Goal: Task Accomplishment & Management: Use online tool/utility

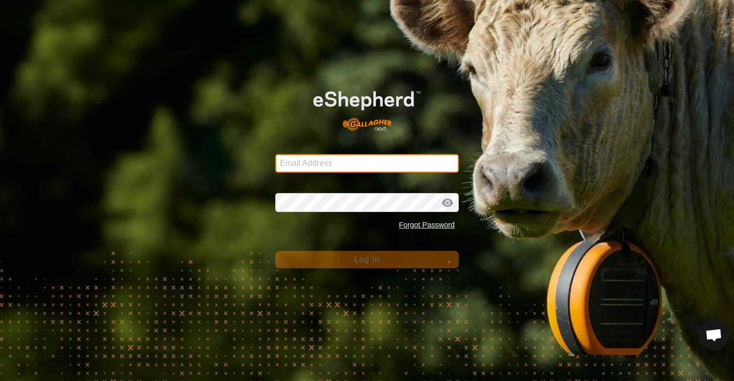
type input "earl_sam@yahoo.co.nz"
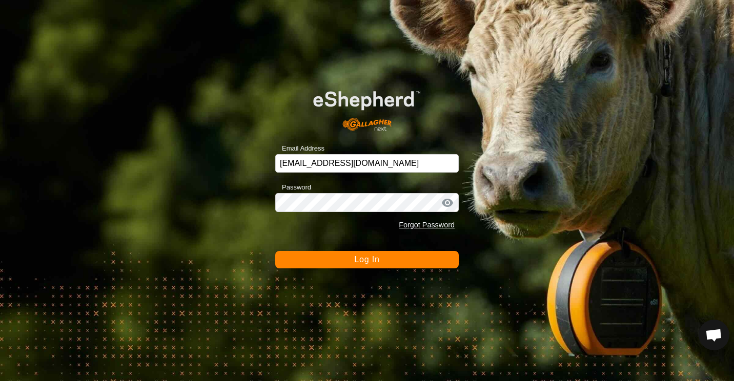
click at [322, 258] on button "Log In" at bounding box center [366, 259] width 183 height 17
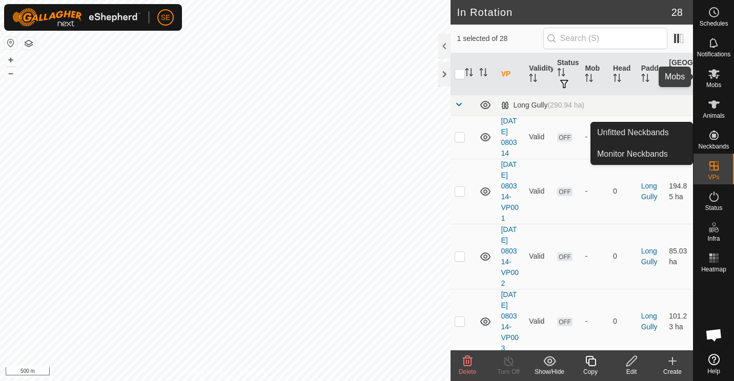
click at [712, 82] on span "Mobs" at bounding box center [713, 85] width 15 height 6
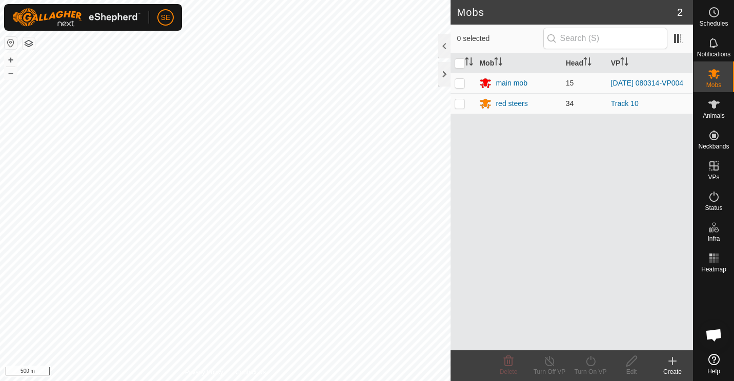
click at [460, 105] on p-checkbox at bounding box center [459, 103] width 10 height 8
checkbox input "true"
click at [590, 363] on icon at bounding box center [590, 361] width 13 height 12
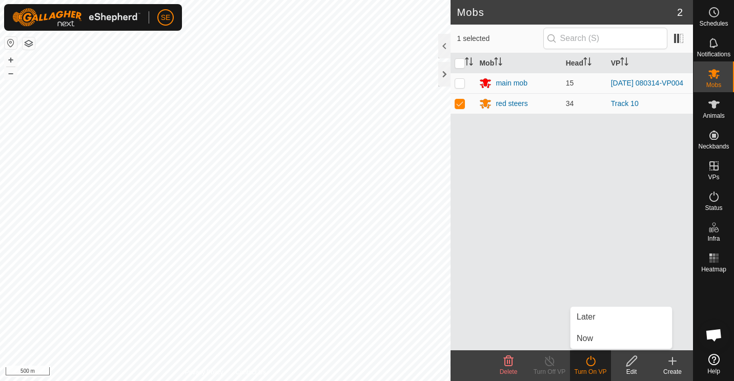
click at [518, 323] on div "Mob Head VP main mob 15 2025-09-04 080314-VP004 red steers 34 Track 10" at bounding box center [571, 201] width 242 height 297
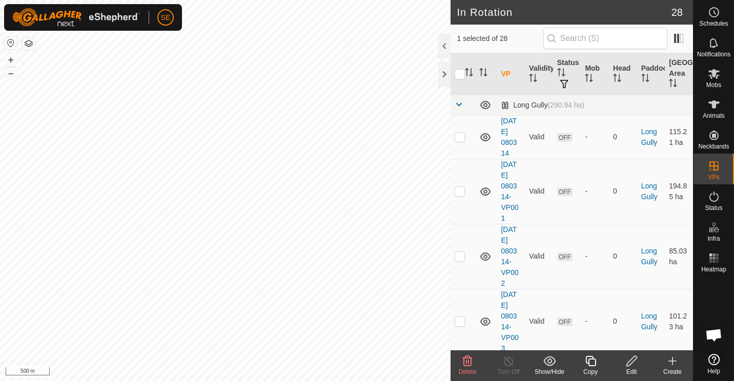
click at [590, 365] on icon at bounding box center [590, 361] width 13 height 12
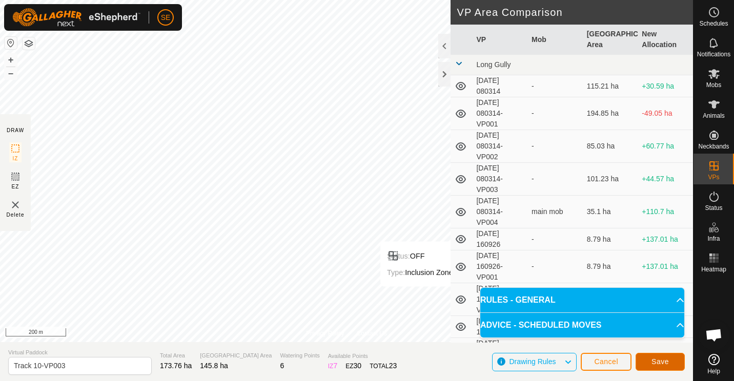
click at [657, 358] on span "Save" at bounding box center [659, 362] width 17 height 8
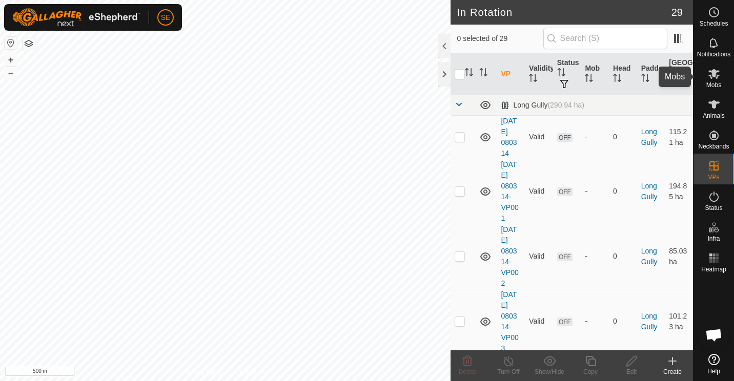
click at [716, 82] on span "Mobs" at bounding box center [713, 85] width 15 height 6
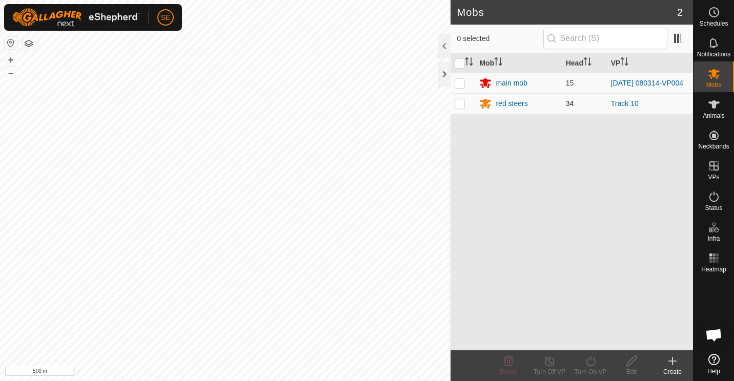
click at [460, 105] on p-checkbox at bounding box center [459, 103] width 10 height 8
checkbox input "true"
click at [588, 363] on icon at bounding box center [590, 361] width 13 height 12
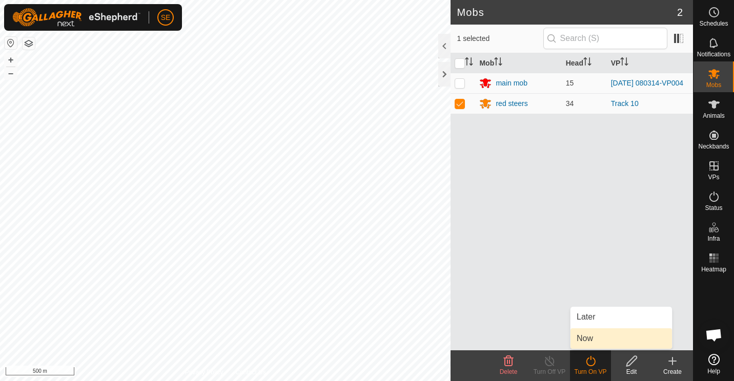
click at [594, 339] on link "Now" at bounding box center [620, 338] width 101 height 20
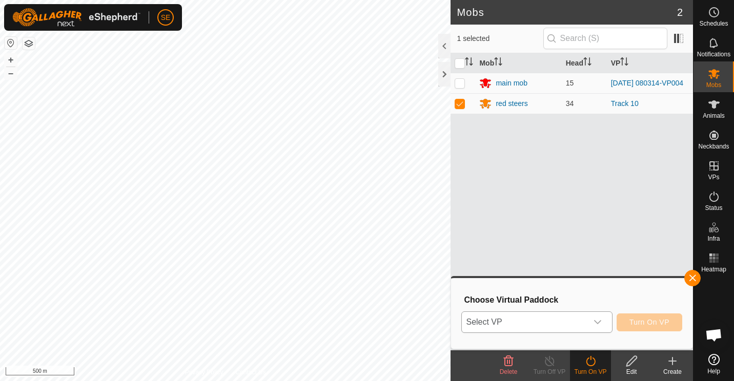
click at [597, 322] on icon "dropdown trigger" at bounding box center [597, 322] width 7 height 4
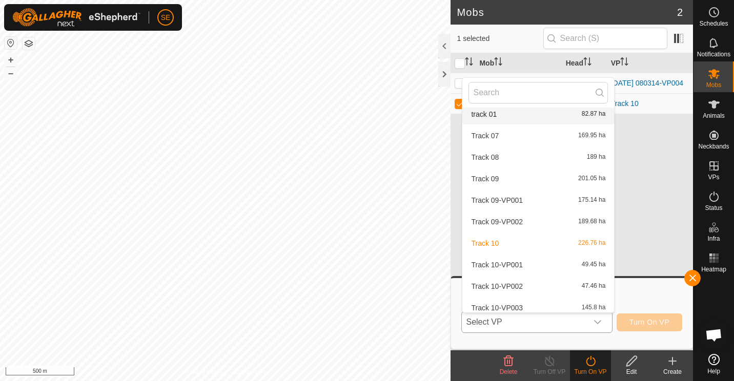
scroll to position [489, 0]
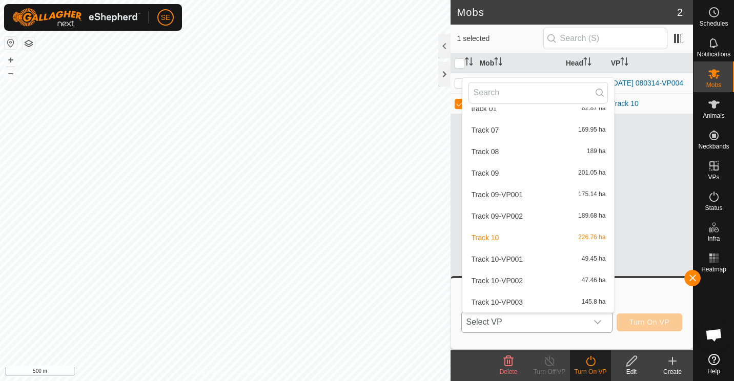
click at [515, 302] on li "Track 10-VP003 145.8 ha" at bounding box center [538, 302] width 152 height 20
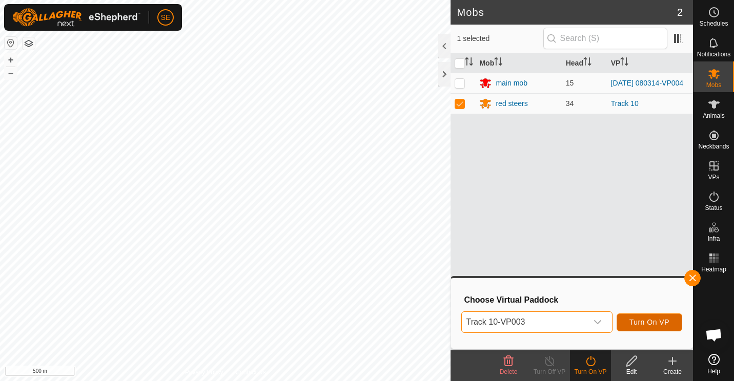
click at [639, 324] on span "Turn On VP" at bounding box center [649, 322] width 40 height 8
